Goal: Task Accomplishment & Management: Complete application form

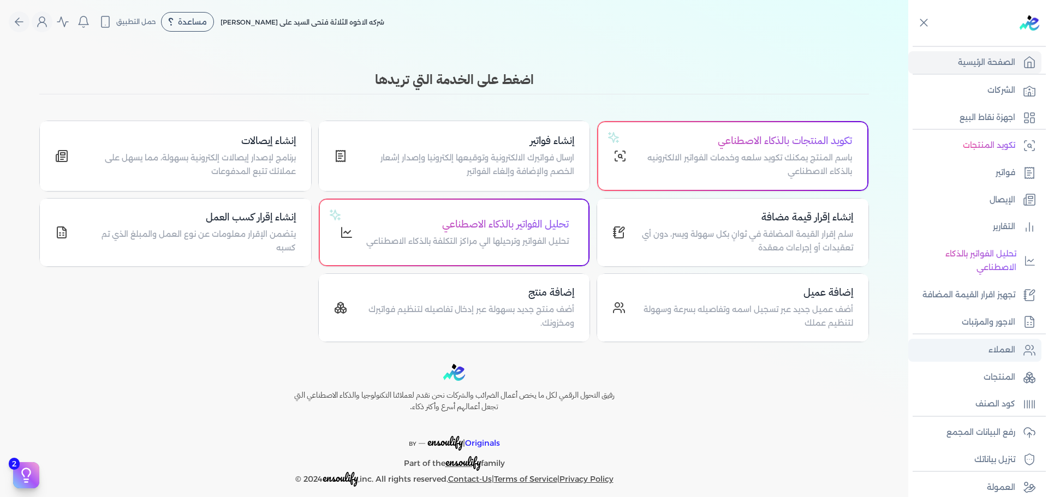
scroll to position [11, 0]
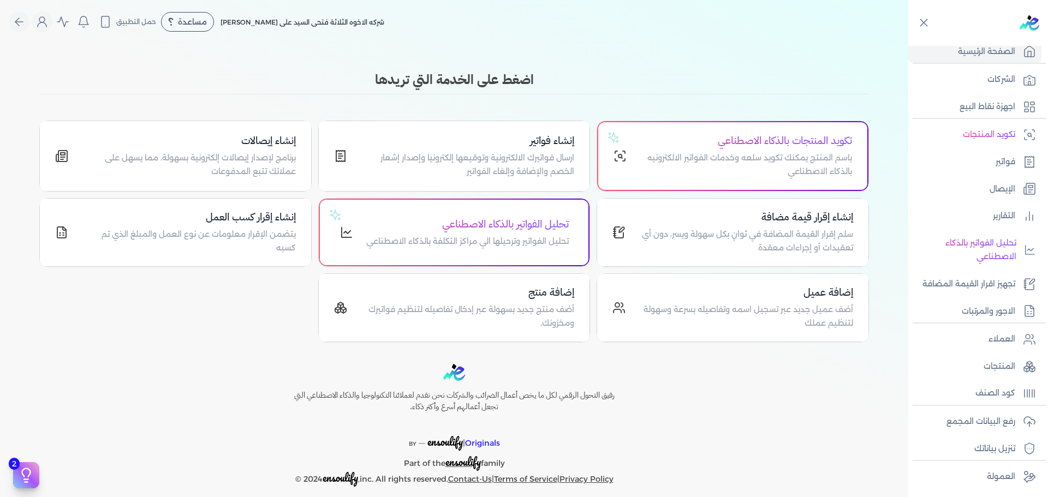
click at [124, 68] on div "Toggle Navigation الاسعار العمولات مساعدة خدمة العملاء دليل المستخدم تسجيل الدخ…" at bounding box center [454, 248] width 908 height 497
click at [186, 19] on span "مساعدة" at bounding box center [192, 22] width 29 height 8
click at [194, 44] on li "خدمة العملاء" at bounding box center [199, 51] width 77 height 22
click at [208, 49] on span "خدمة العملاء" at bounding box center [196, 51] width 36 height 9
click at [1005, 81] on p "الشركات" at bounding box center [1001, 80] width 28 height 14
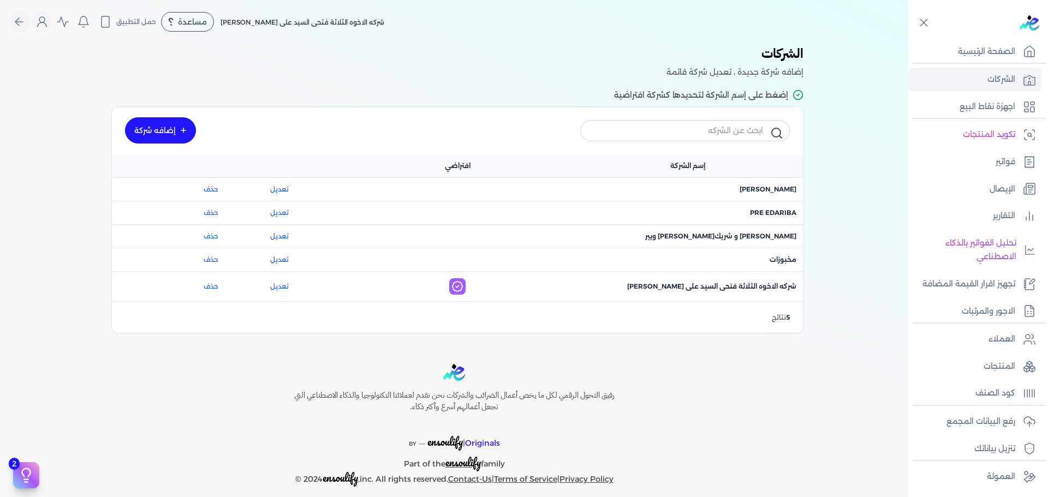
click at [173, 119] on link "إضافه شركة" at bounding box center [160, 130] width 71 height 26
